Goal: Information Seeking & Learning: Learn about a topic

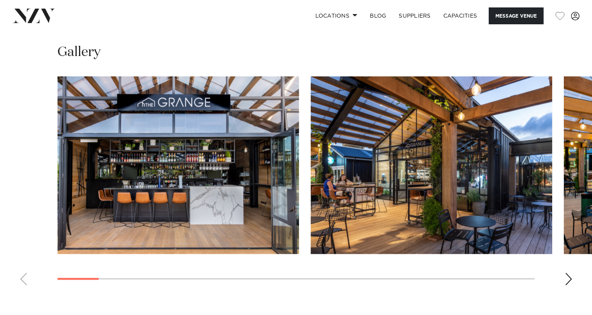
scroll to position [702, 0]
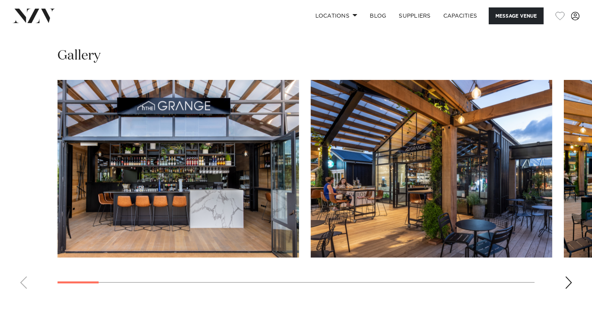
click at [568, 276] on div "Next slide" at bounding box center [569, 282] width 8 height 13
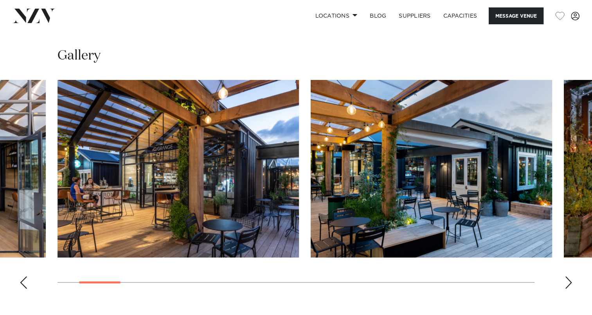
click at [568, 276] on div "Next slide" at bounding box center [569, 282] width 8 height 13
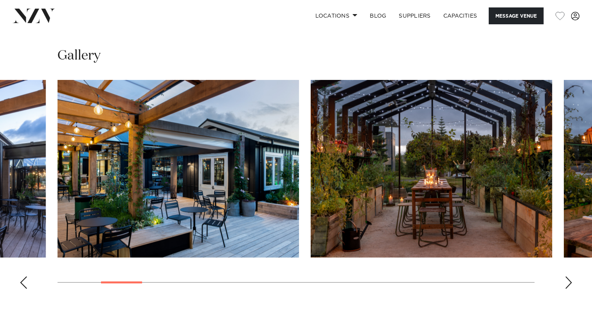
click at [568, 276] on div "Next slide" at bounding box center [569, 282] width 8 height 13
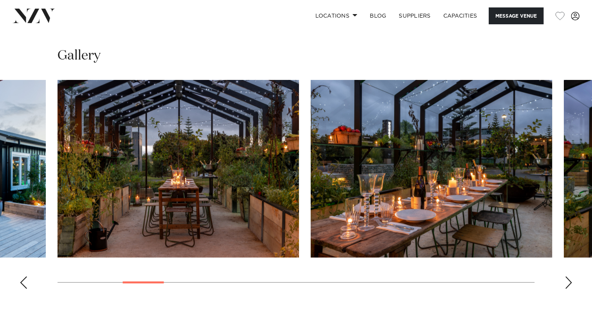
click at [568, 276] on div "Next slide" at bounding box center [569, 282] width 8 height 13
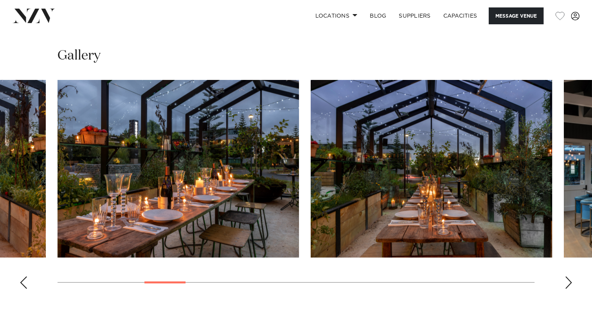
click at [569, 276] on div "Next slide" at bounding box center [569, 282] width 8 height 13
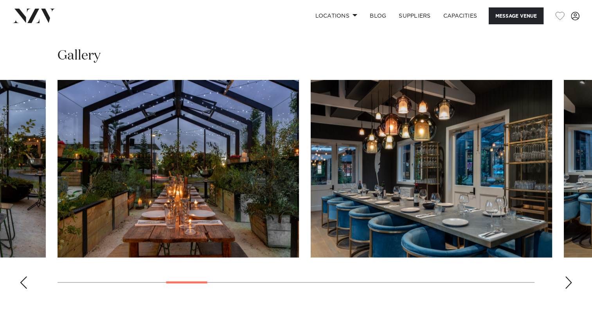
click at [569, 276] on div "Next slide" at bounding box center [569, 282] width 8 height 13
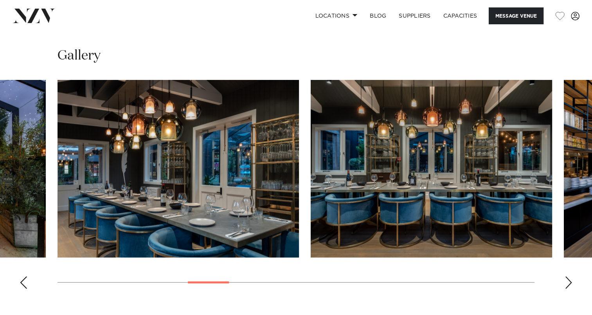
click at [569, 276] on div "Next slide" at bounding box center [569, 282] width 8 height 13
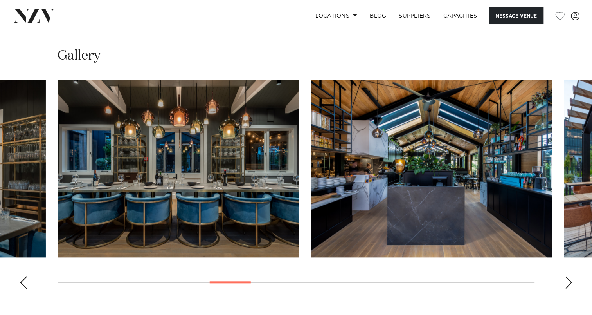
click at [570, 276] on div "Next slide" at bounding box center [569, 282] width 8 height 13
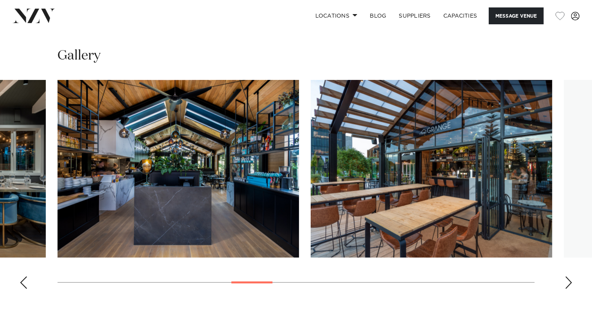
click at [570, 276] on div "Next slide" at bounding box center [569, 282] width 8 height 13
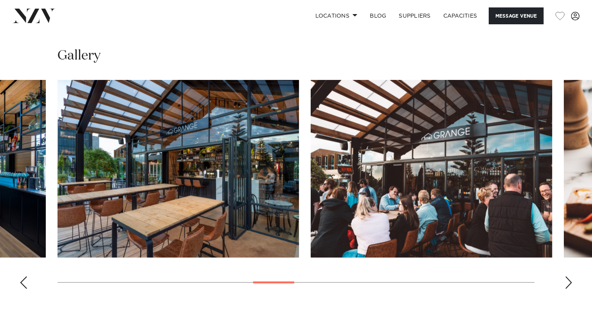
click at [570, 276] on div "Next slide" at bounding box center [569, 282] width 8 height 13
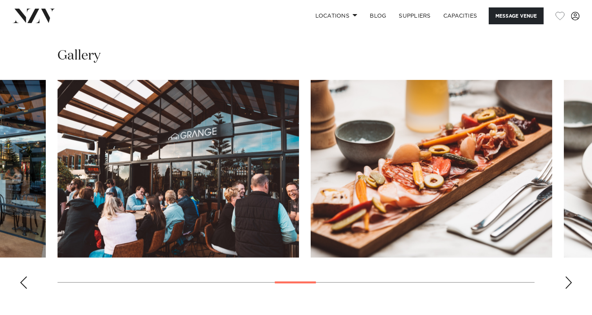
click at [570, 276] on div "Next slide" at bounding box center [569, 282] width 8 height 13
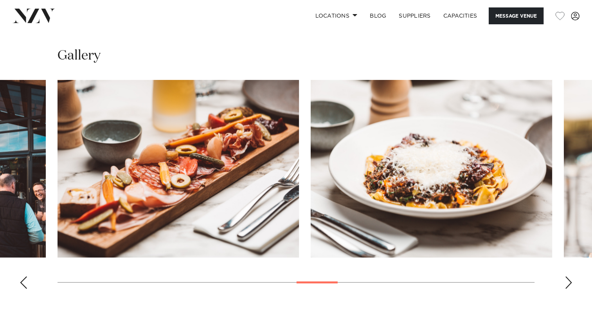
click at [570, 276] on div "Next slide" at bounding box center [569, 282] width 8 height 13
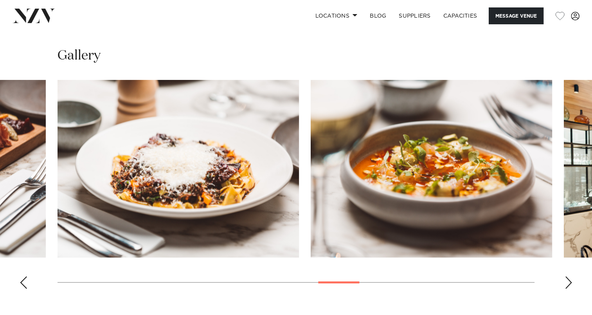
click at [570, 276] on div "Next slide" at bounding box center [569, 282] width 8 height 13
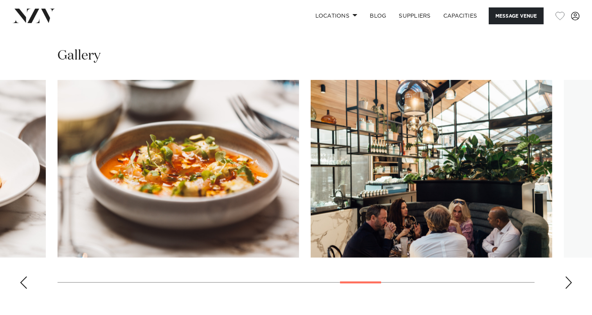
click at [570, 276] on div "Next slide" at bounding box center [569, 282] width 8 height 13
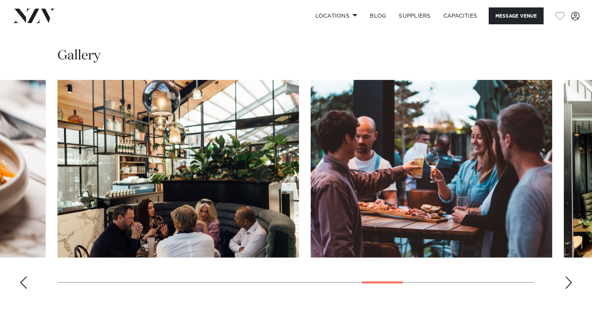
click at [570, 276] on div "Next slide" at bounding box center [569, 282] width 8 height 13
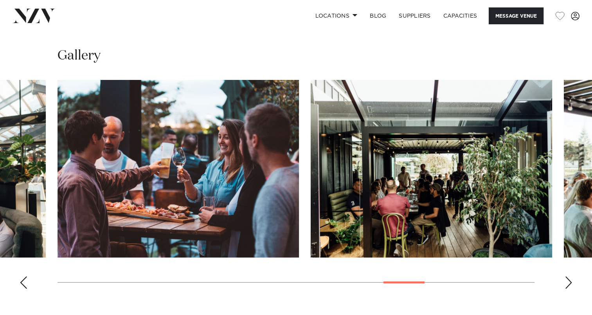
click at [571, 276] on div "Next slide" at bounding box center [569, 282] width 8 height 13
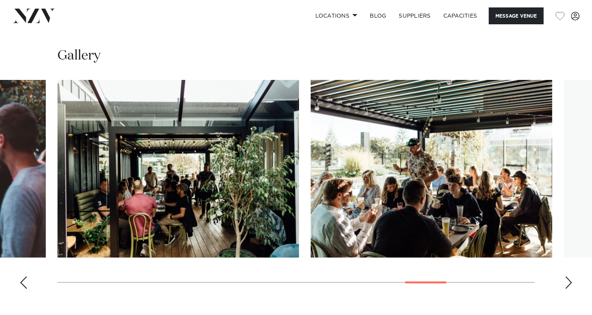
click at [572, 276] on div "Next slide" at bounding box center [569, 282] width 8 height 13
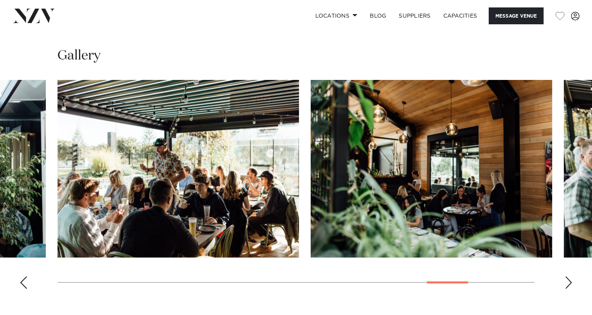
click at [573, 264] on swiper-container at bounding box center [296, 187] width 592 height 215
click at [568, 276] on div "Next slide" at bounding box center [569, 282] width 8 height 13
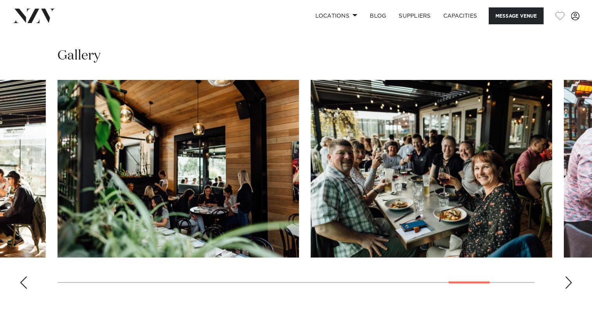
click at [568, 276] on div "Next slide" at bounding box center [569, 282] width 8 height 13
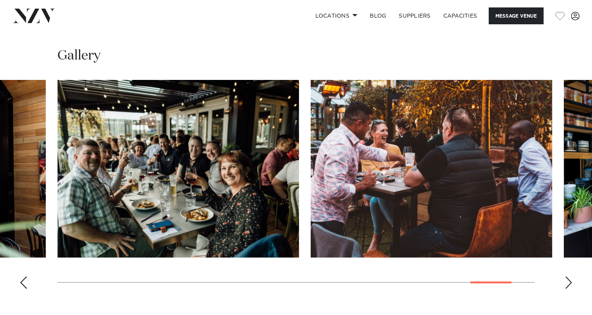
click at [569, 276] on div "Next slide" at bounding box center [569, 282] width 8 height 13
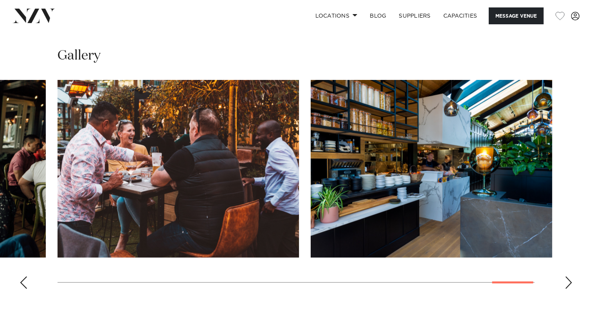
click at [569, 276] on div "Next slide" at bounding box center [569, 282] width 8 height 13
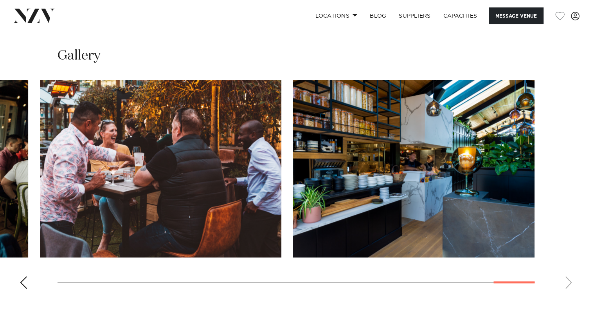
click at [569, 263] on swiper-container at bounding box center [296, 187] width 592 height 215
click at [23, 276] on div "Previous slide" at bounding box center [24, 282] width 8 height 13
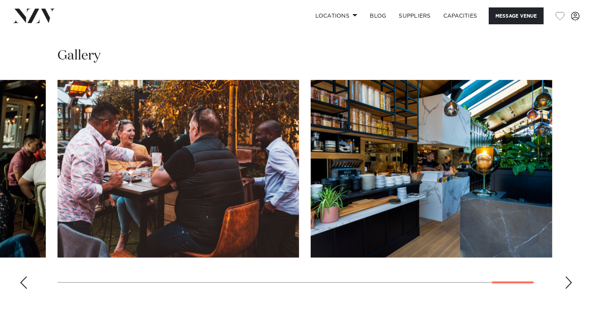
click at [23, 276] on div "Previous slide" at bounding box center [24, 282] width 8 height 13
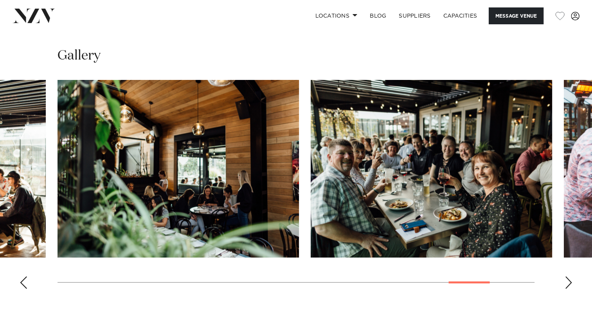
click at [23, 276] on div "Previous slide" at bounding box center [24, 282] width 8 height 13
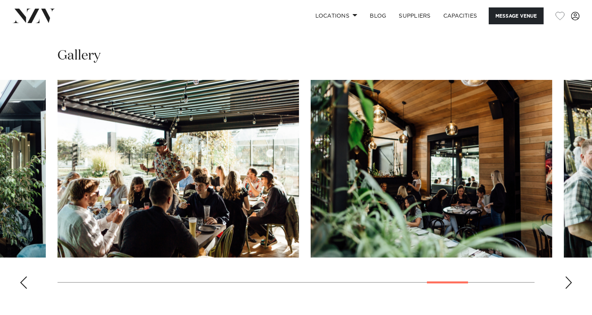
click at [23, 276] on div "Previous slide" at bounding box center [24, 282] width 8 height 13
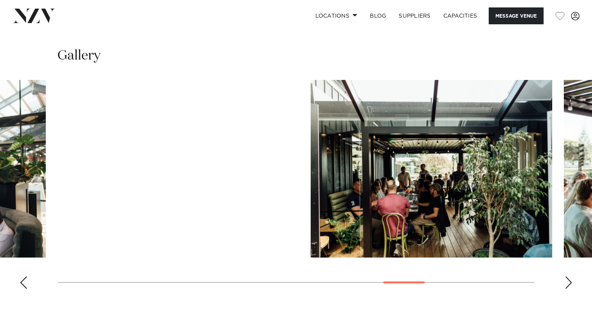
click at [23, 276] on div "Previous slide" at bounding box center [24, 282] width 8 height 13
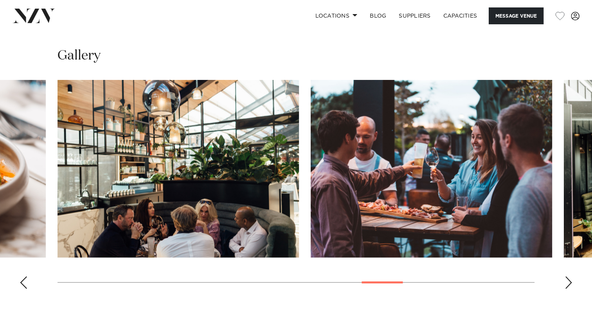
click at [23, 276] on div "Previous slide" at bounding box center [24, 282] width 8 height 13
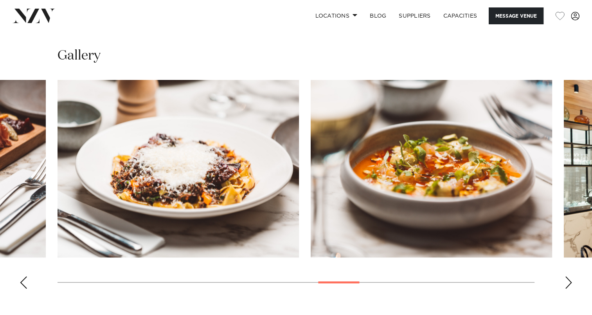
click at [23, 276] on div "Previous slide" at bounding box center [24, 282] width 8 height 13
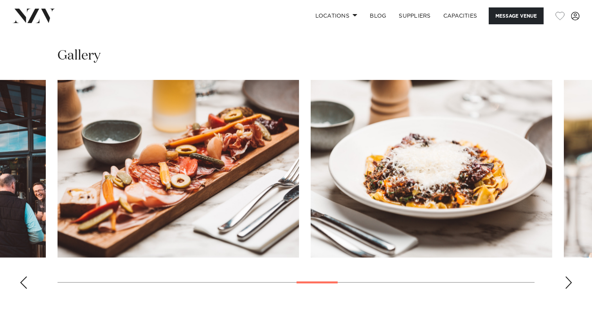
click at [23, 276] on div "Previous slide" at bounding box center [24, 282] width 8 height 13
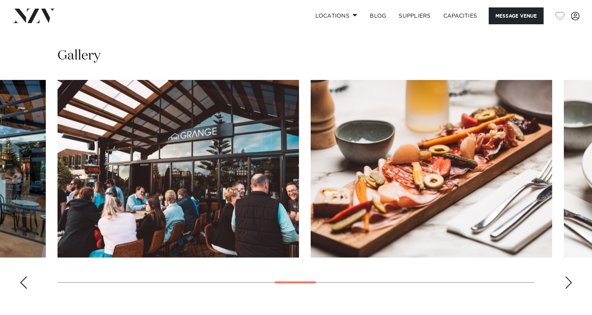
click at [23, 276] on div "Previous slide" at bounding box center [24, 282] width 8 height 13
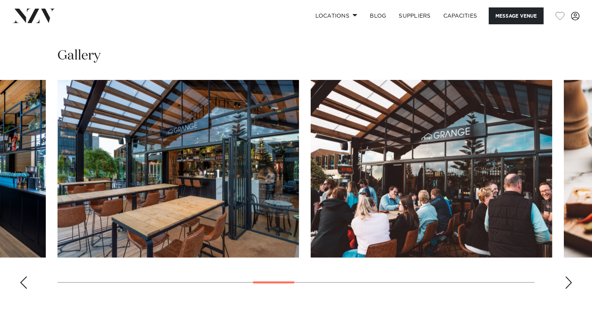
click at [24, 276] on div "Previous slide" at bounding box center [24, 282] width 8 height 13
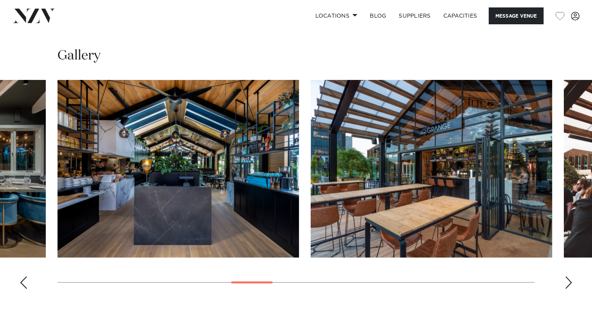
click at [25, 276] on div "Previous slide" at bounding box center [24, 282] width 8 height 13
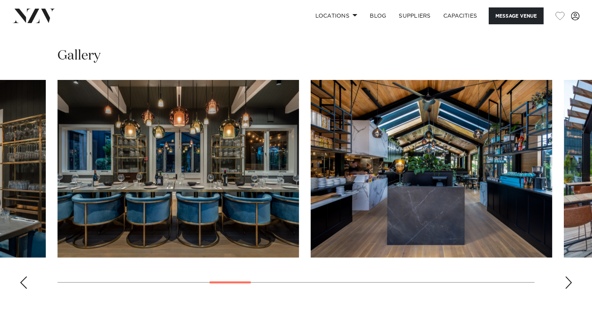
click at [25, 276] on div "Previous slide" at bounding box center [24, 282] width 8 height 13
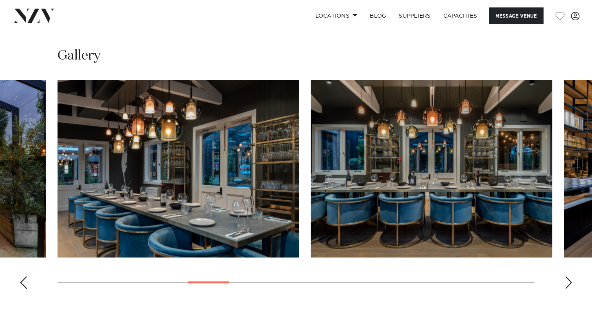
click at [25, 276] on div "Previous slide" at bounding box center [24, 282] width 8 height 13
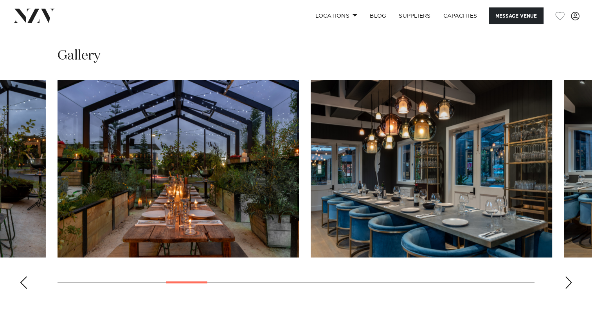
click at [25, 276] on div "Previous slide" at bounding box center [24, 282] width 8 height 13
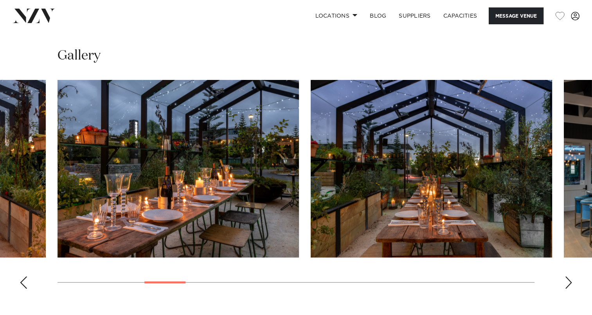
click at [25, 276] on div "Previous slide" at bounding box center [24, 282] width 8 height 13
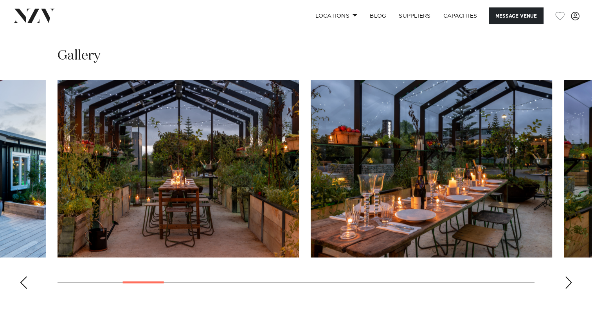
click at [25, 276] on div "Previous slide" at bounding box center [24, 282] width 8 height 13
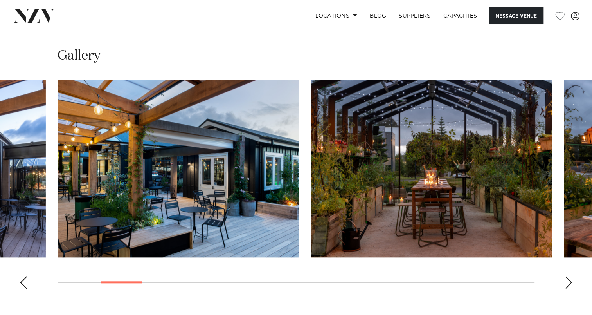
click at [22, 276] on div "Previous slide" at bounding box center [24, 282] width 8 height 13
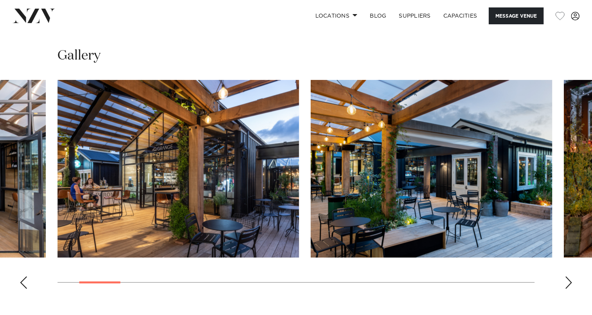
click at [568, 276] on div "Next slide" at bounding box center [569, 282] width 8 height 13
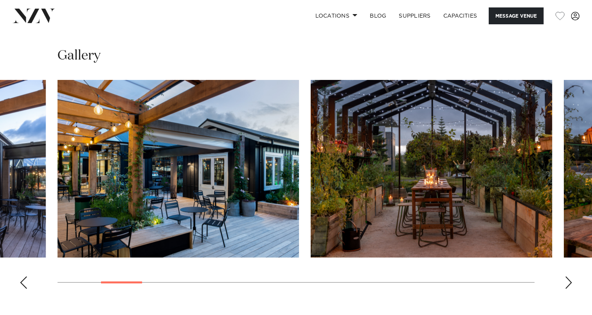
click at [569, 276] on div "Next slide" at bounding box center [569, 282] width 8 height 13
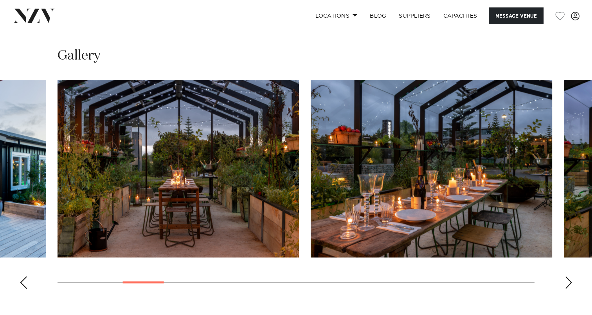
click at [193, 170] on img "4 / 22" at bounding box center [179, 168] width 242 height 177
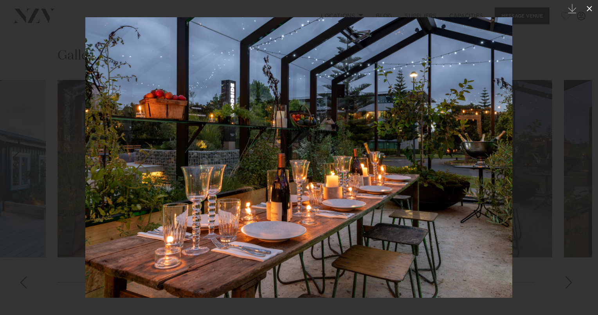
click at [590, 11] on icon at bounding box center [589, 8] width 9 height 9
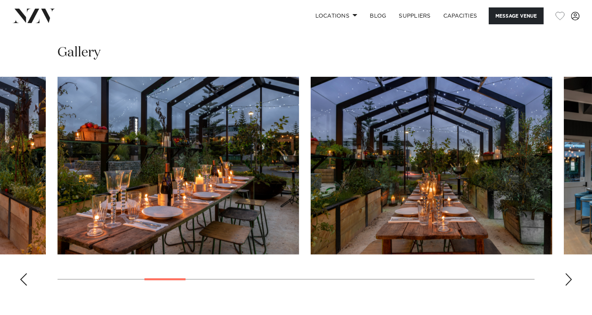
scroll to position [706, 0]
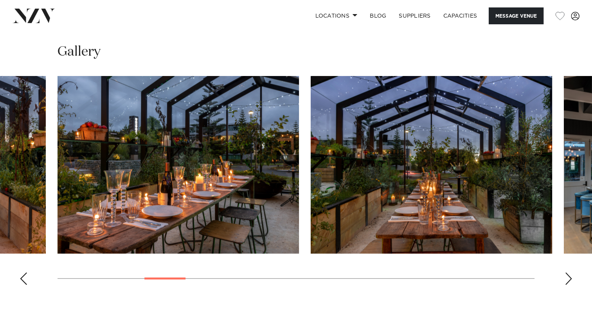
click at [565, 272] on div "Next slide" at bounding box center [569, 278] width 8 height 13
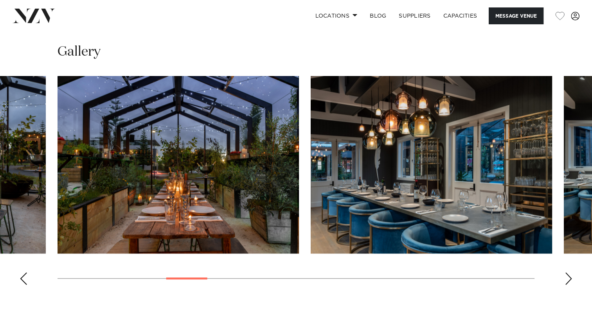
click at [565, 272] on div "Next slide" at bounding box center [569, 278] width 8 height 13
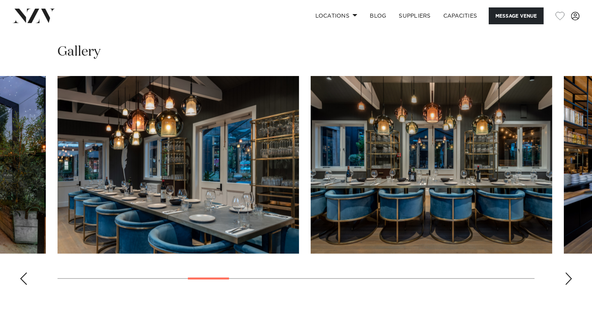
click at [565, 272] on div "Next slide" at bounding box center [569, 278] width 8 height 13
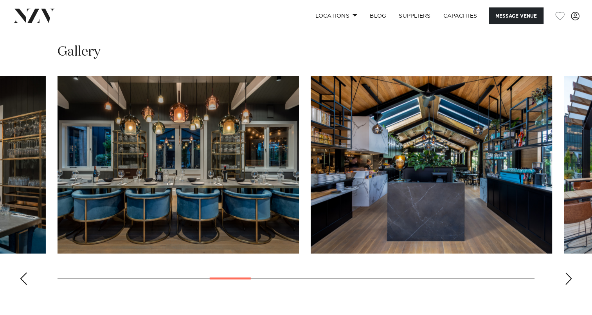
click at [565, 272] on div "Next slide" at bounding box center [569, 278] width 8 height 13
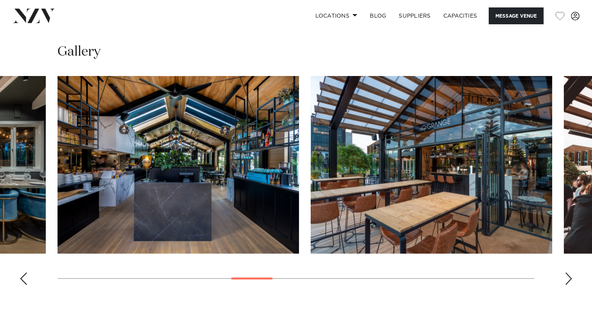
click at [565, 272] on div "Next slide" at bounding box center [569, 278] width 8 height 13
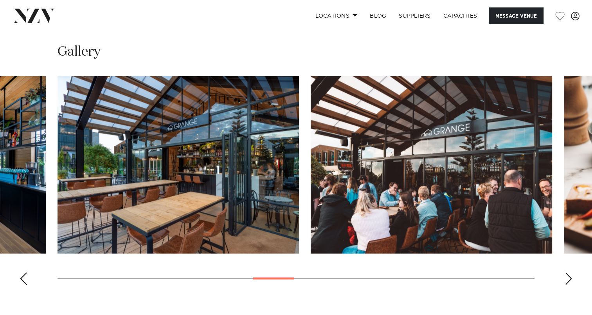
click at [565, 272] on div "Next slide" at bounding box center [569, 278] width 8 height 13
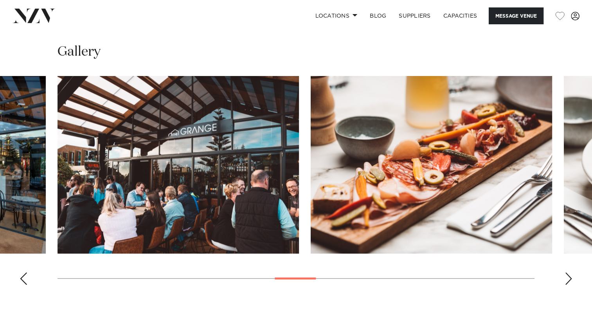
click at [565, 272] on div "Next slide" at bounding box center [569, 278] width 8 height 13
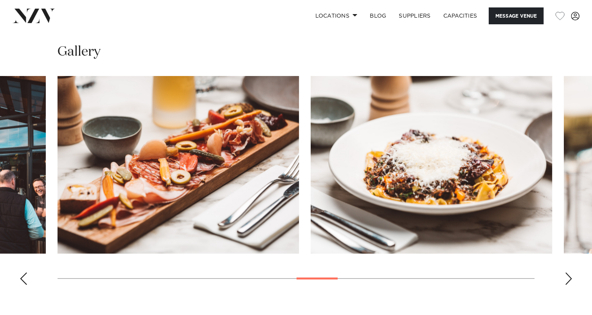
click at [565, 272] on div "Next slide" at bounding box center [569, 278] width 8 height 13
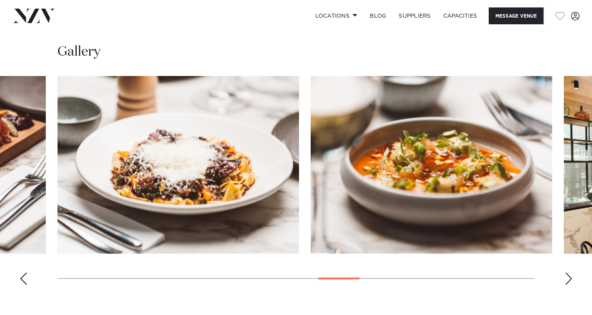
click at [565, 272] on div "Next slide" at bounding box center [569, 278] width 8 height 13
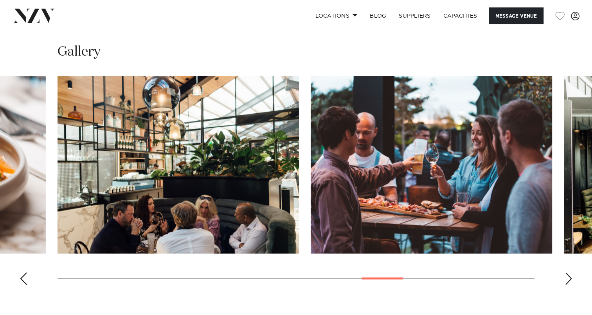
click at [565, 272] on div "Next slide" at bounding box center [569, 278] width 8 height 13
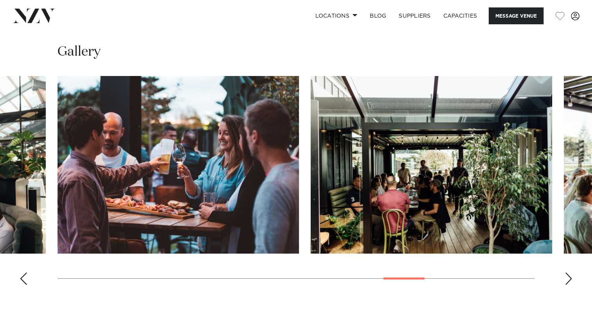
click at [565, 272] on div "Next slide" at bounding box center [569, 278] width 8 height 13
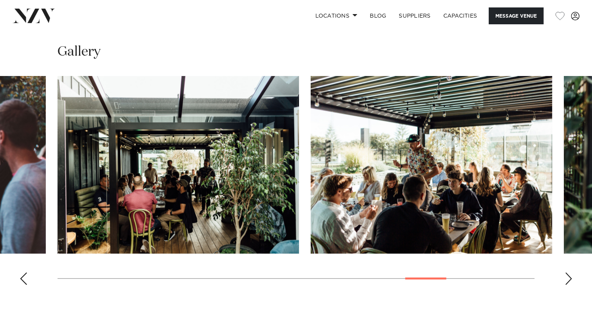
click at [565, 272] on div "Next slide" at bounding box center [569, 278] width 8 height 13
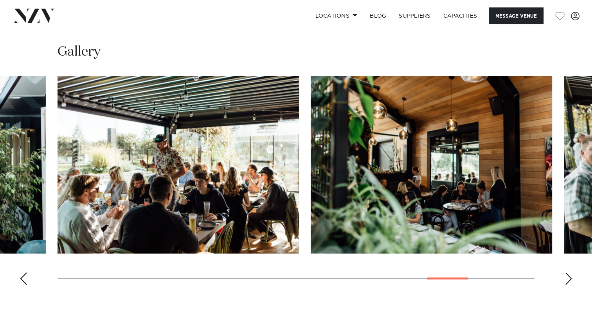
click at [565, 272] on div "Next slide" at bounding box center [569, 278] width 8 height 13
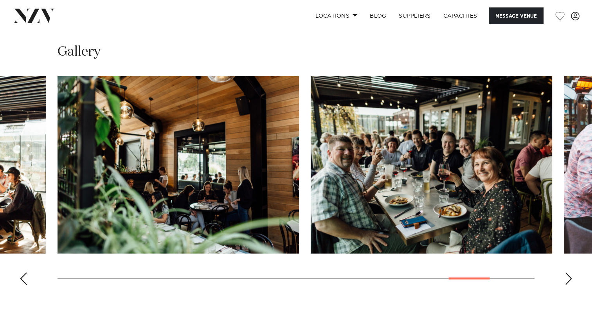
click at [565, 272] on div "Next slide" at bounding box center [569, 278] width 8 height 13
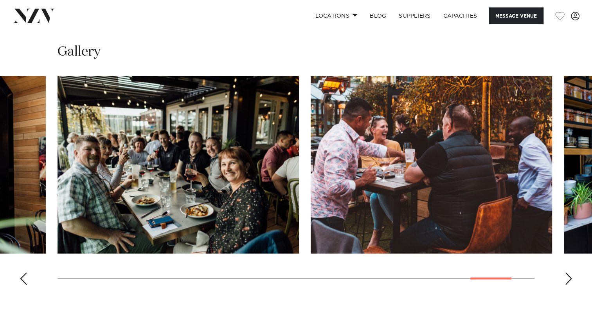
click at [565, 272] on div "Next slide" at bounding box center [569, 278] width 8 height 13
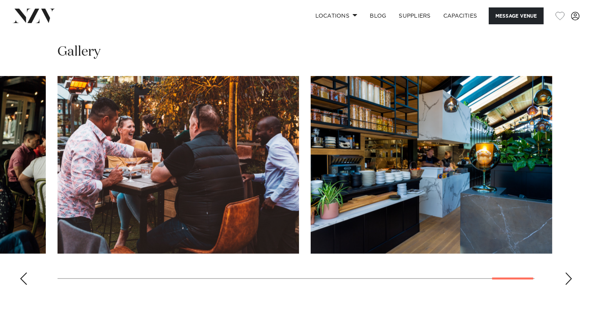
click at [565, 272] on div "Next slide" at bounding box center [569, 278] width 8 height 13
